Goal: Entertainment & Leisure: Consume media (video, audio)

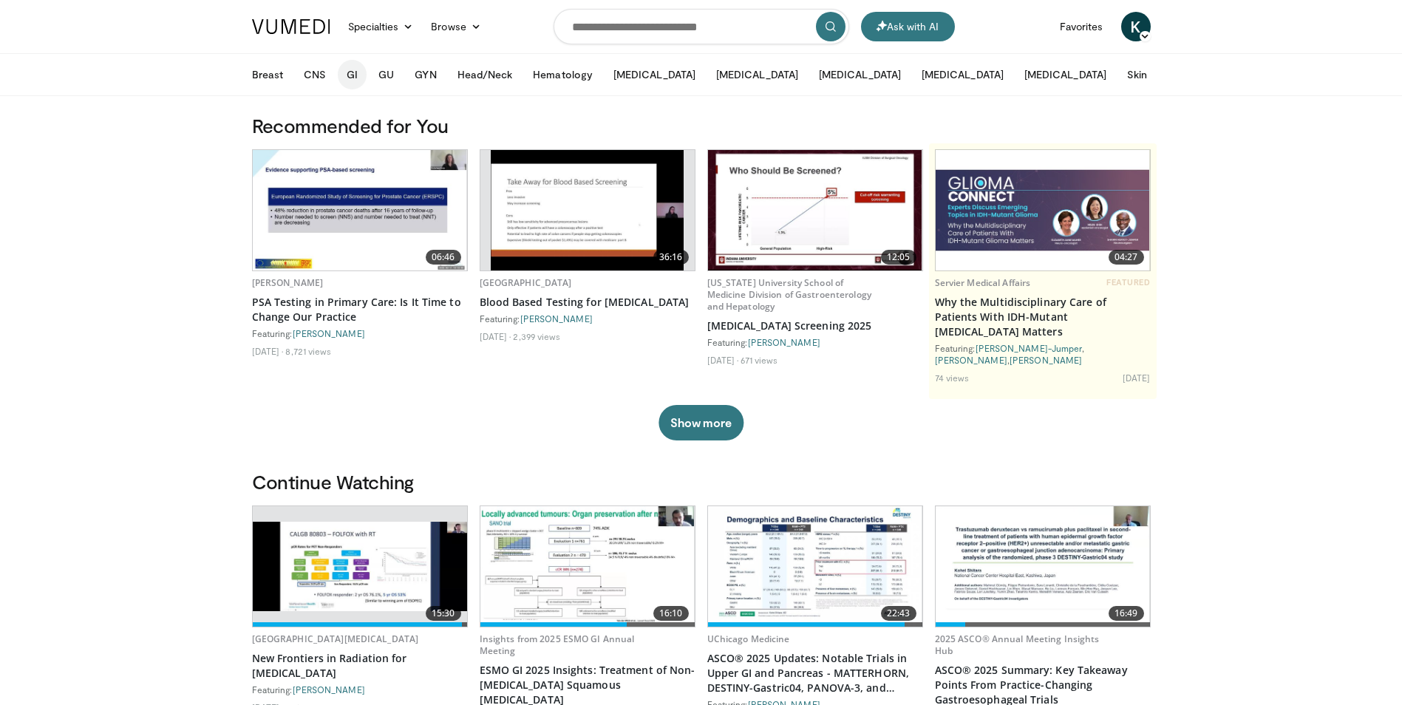
click at [351, 76] on button "GI" at bounding box center [352, 75] width 29 height 30
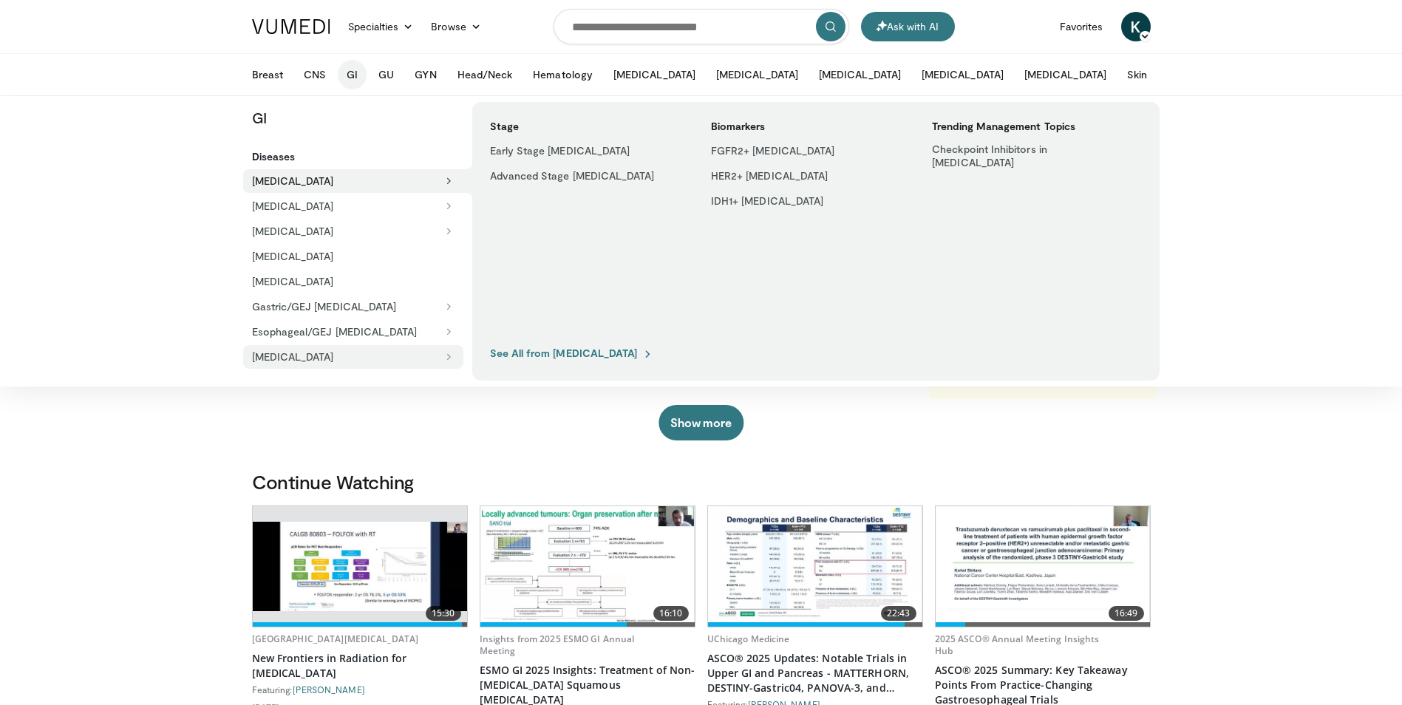
click at [323, 354] on button "[MEDICAL_DATA]" at bounding box center [353, 357] width 220 height 24
click at [572, 355] on link "See All from [MEDICAL_DATA]" at bounding box center [572, 353] width 164 height 13
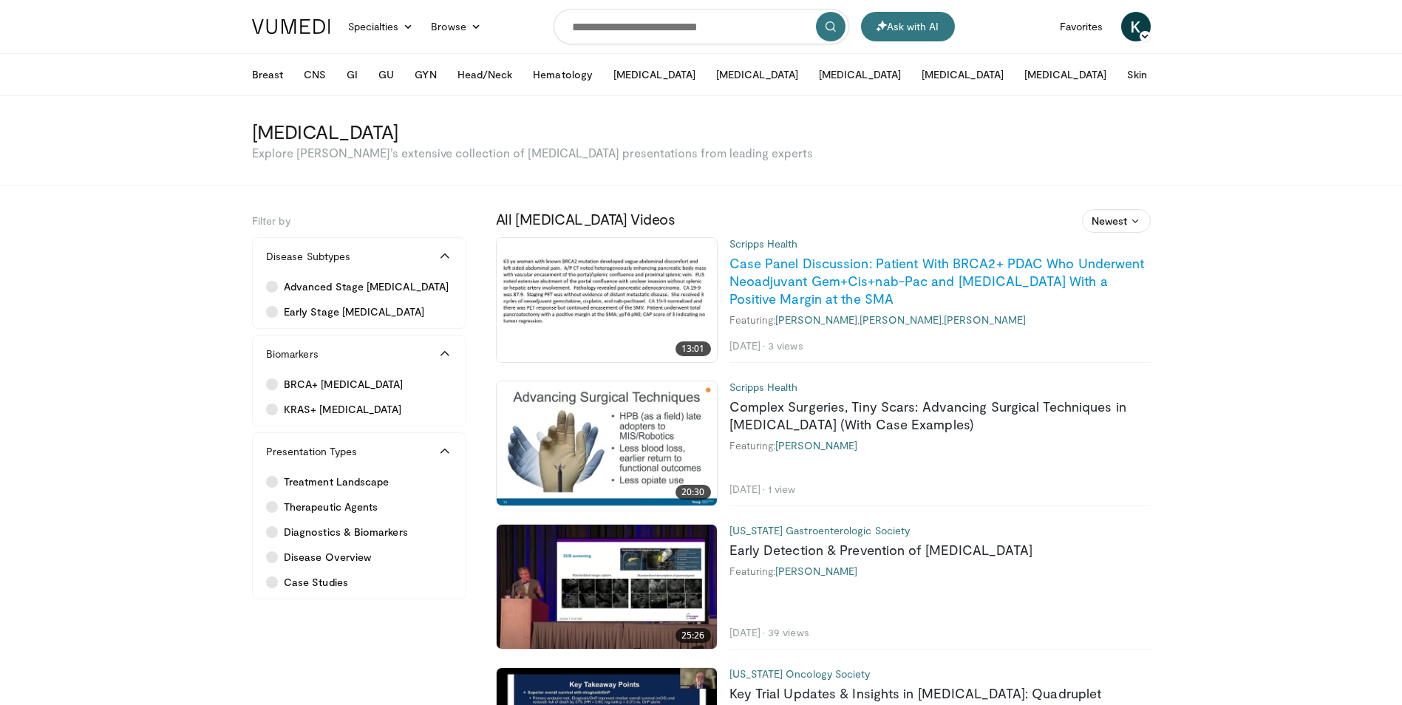
click at [874, 265] on link "Case Panel Discussion: Patient With BRCA2+ PDAC Who Underwent Neoadjuvant Gem+C…" at bounding box center [936, 281] width 415 height 52
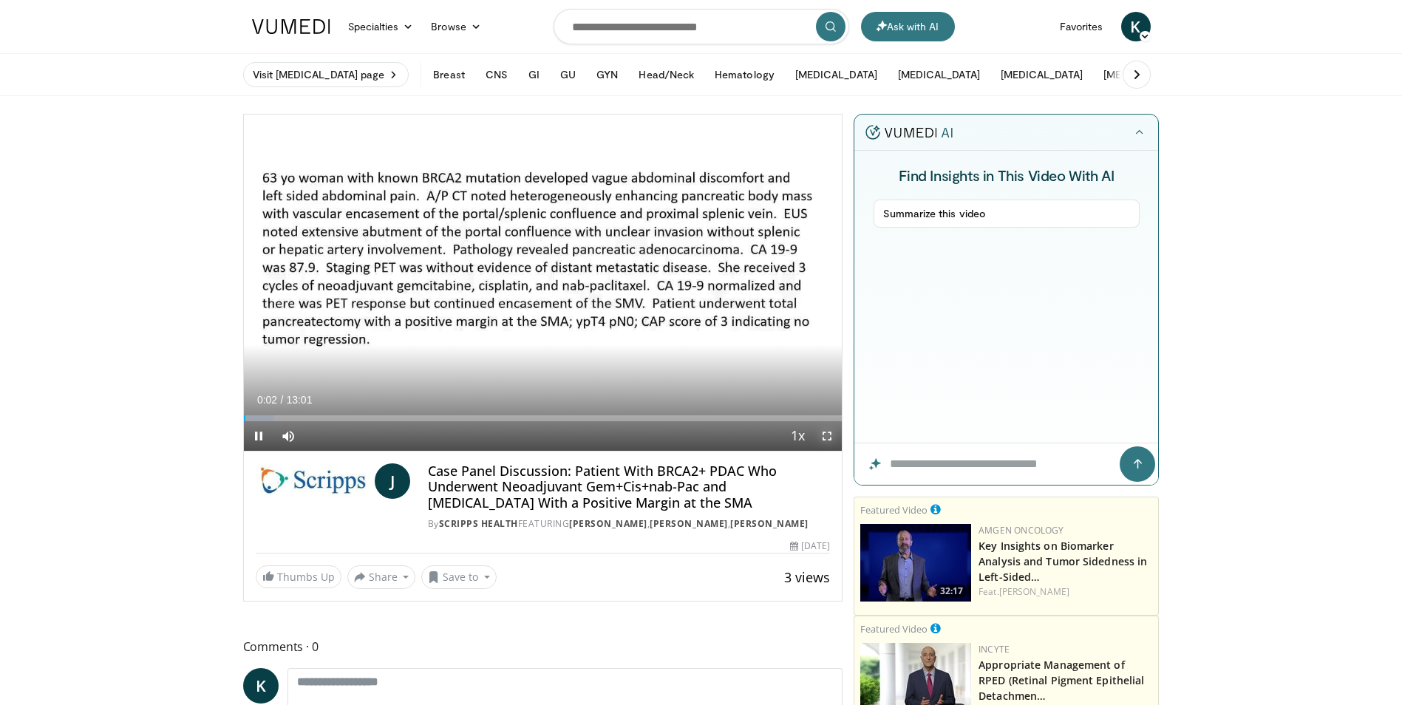
click at [829, 438] on span "Video Player" at bounding box center [827, 436] width 30 height 30
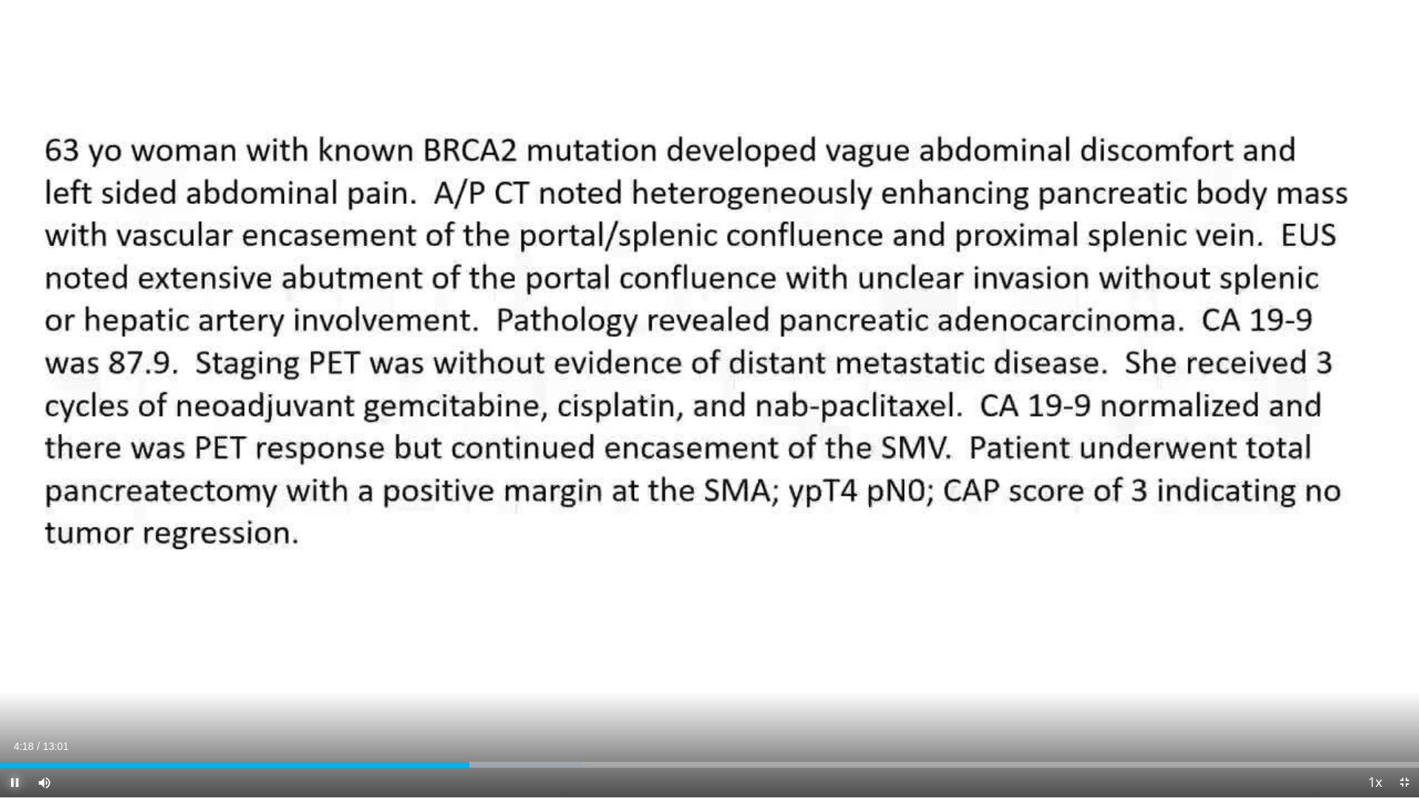
click at [18, 704] on span "Video Player" at bounding box center [15, 783] width 30 height 30
click at [1403, 704] on span "Video Player" at bounding box center [1404, 783] width 30 height 30
